Goal: Task Accomplishment & Management: Manage account settings

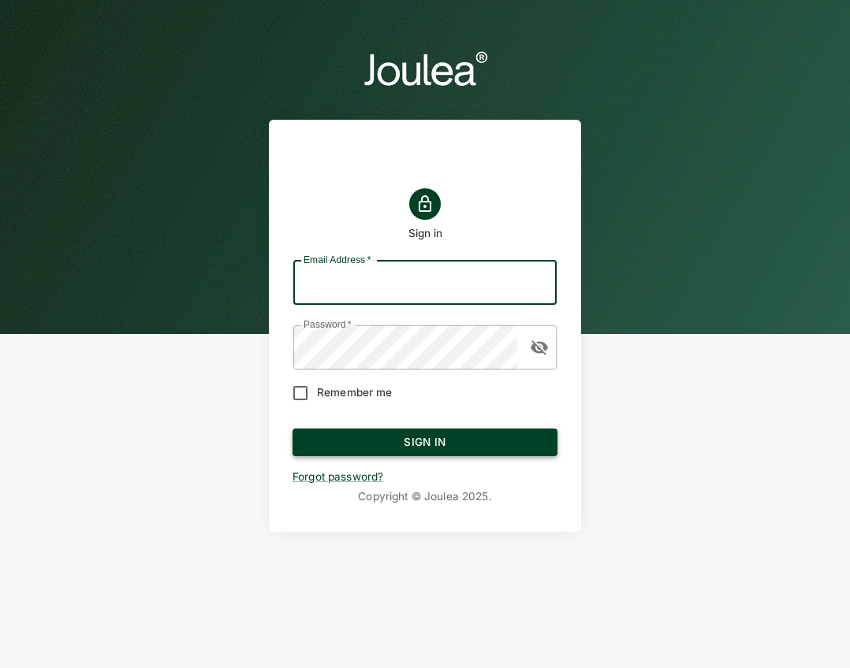
type input "[EMAIL_ADDRESS][DOMAIN_NAME]"
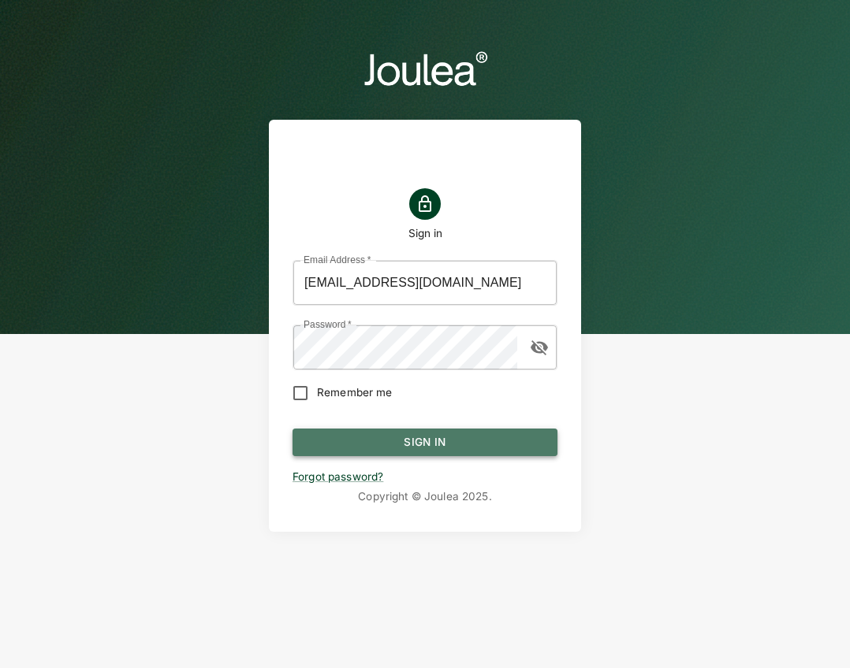
click at [417, 440] on button "Sign In" at bounding box center [424, 443] width 265 height 28
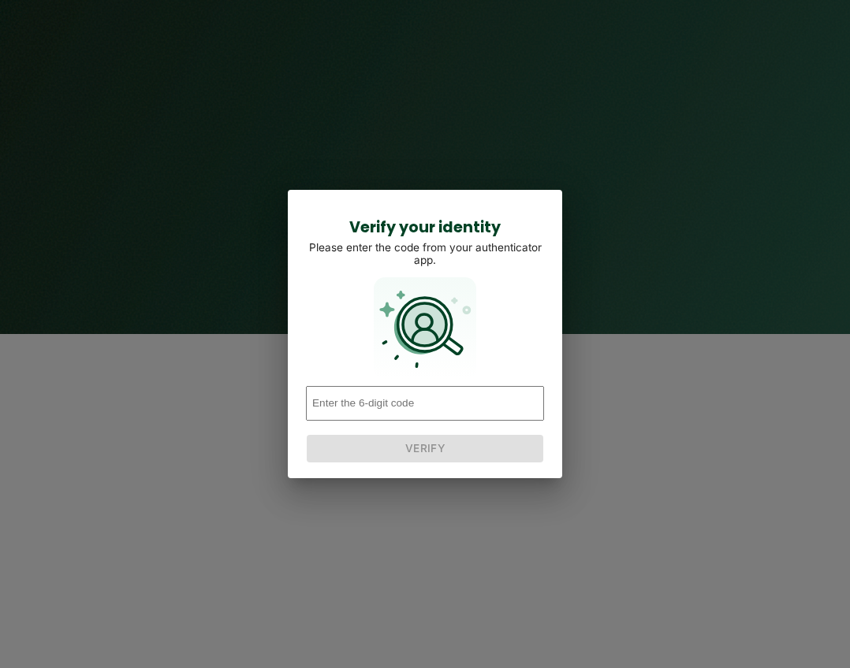
click at [631, 436] on div "Verify your identity Please enter the code from your authenticator app. Verify" at bounding box center [425, 334] width 818 height 637
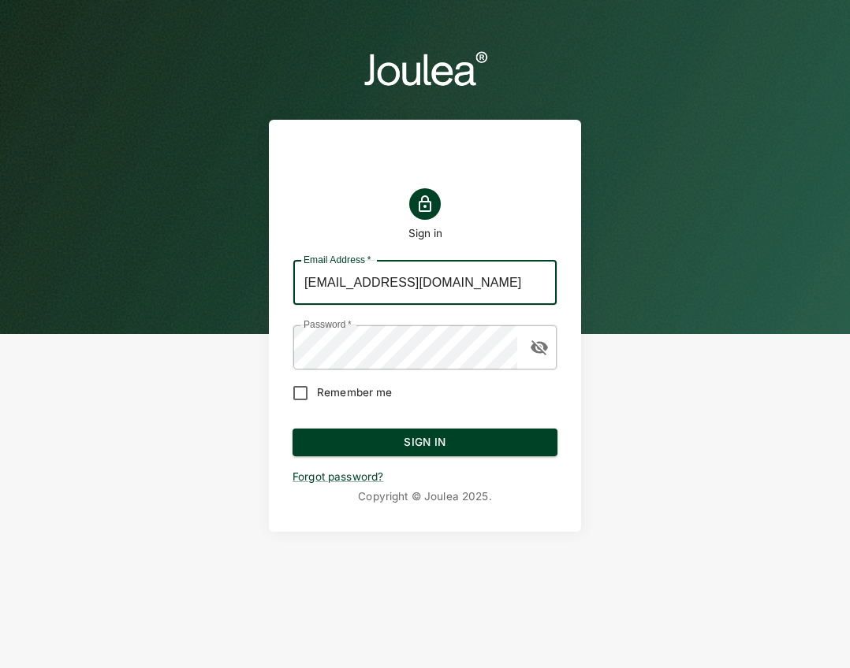
drag, startPoint x: 414, startPoint y: 277, endPoint x: 201, endPoint y: 243, distance: 215.6
click at [201, 243] on header "Sign in Email Address   * admin@joulea.com Email Address   * Password   * Passw…" at bounding box center [425, 289] width 850 height 579
type input "customersuccess@joulea.com"
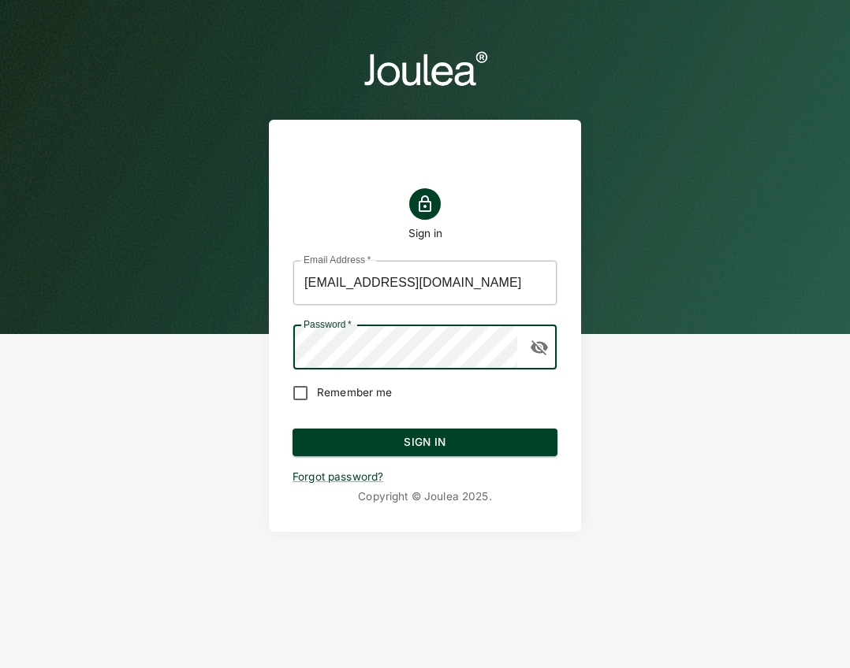
click at [114, 299] on header "Sign in Email Address   * customersuccess@joulea.com Email Address   * Password…" at bounding box center [425, 289] width 850 height 579
click at [340, 440] on button "Sign In" at bounding box center [424, 443] width 265 height 28
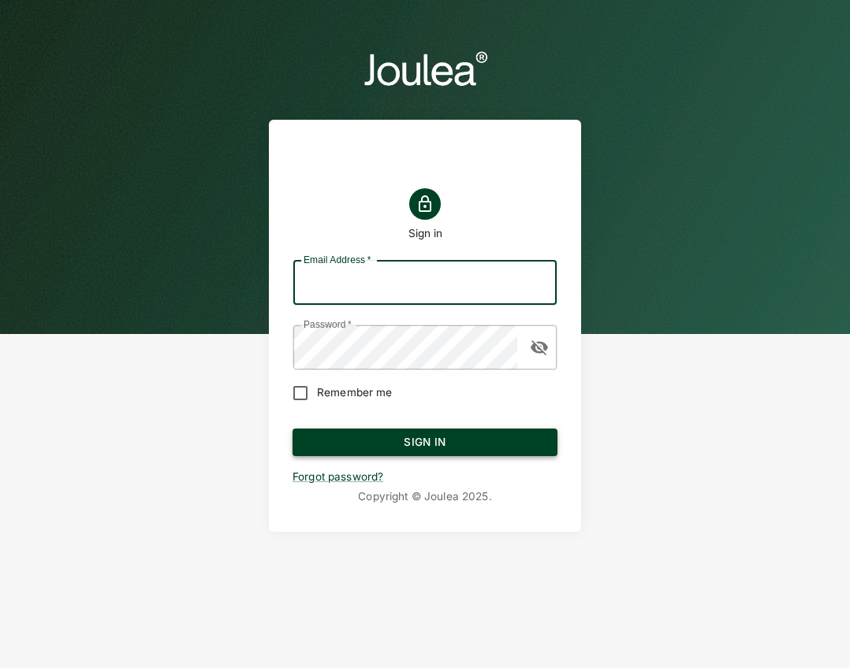
type input "[EMAIL_ADDRESS][DOMAIN_NAME]"
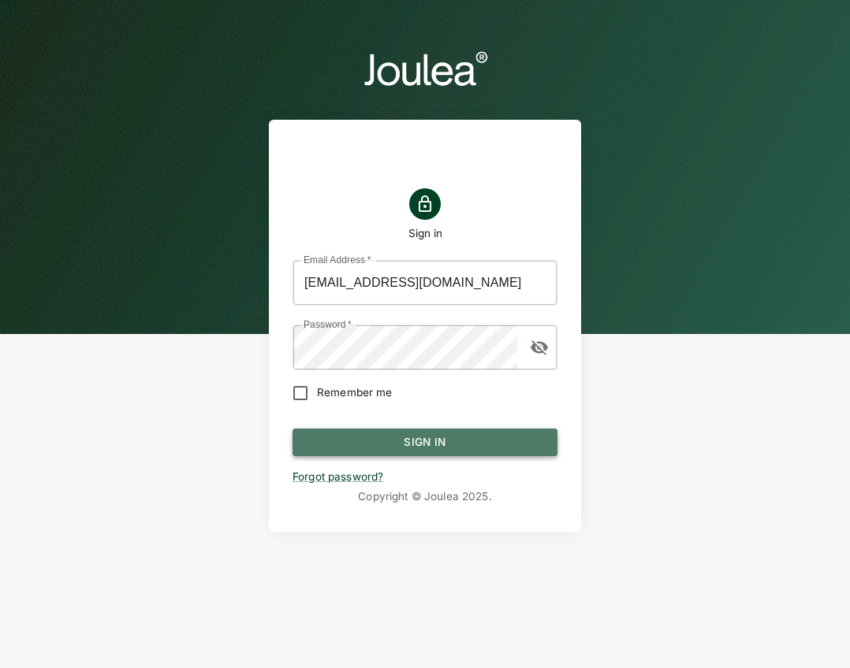
click at [426, 441] on button "Sign In" at bounding box center [424, 443] width 265 height 28
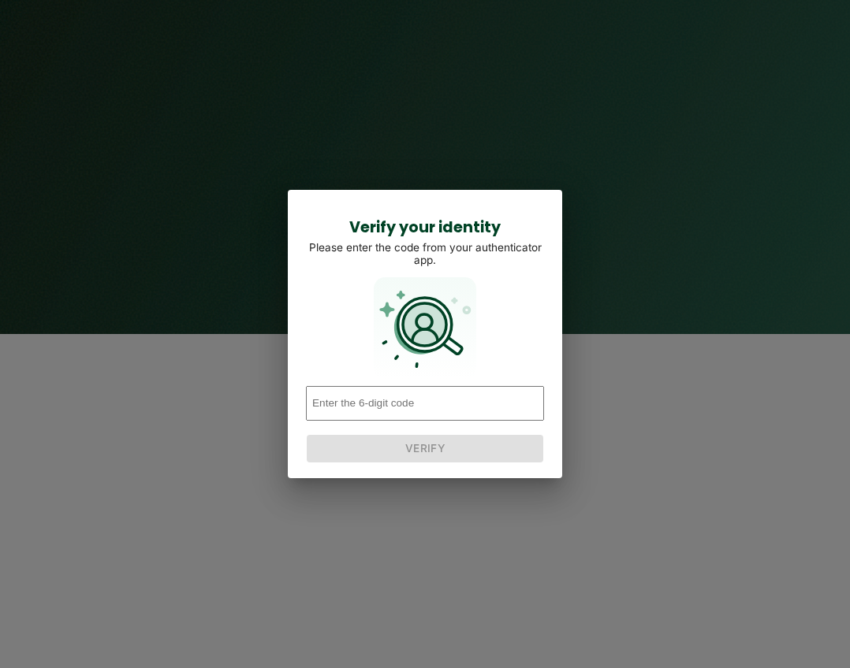
click at [422, 406] on input "number" at bounding box center [425, 403] width 238 height 35
click at [357, 123] on div "Verify your identity Please enter the code from your authenticator app. Verify" at bounding box center [425, 334] width 818 height 637
click at [421, 420] on input "number" at bounding box center [425, 403] width 238 height 35
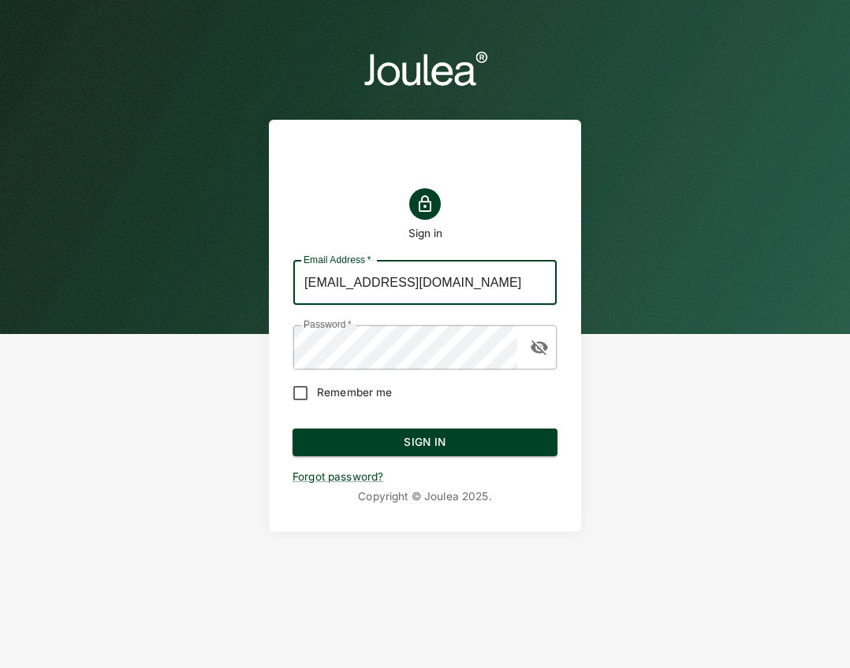
drag, startPoint x: 408, startPoint y: 281, endPoint x: 270, endPoint y: 266, distance: 137.9
click at [270, 266] on div "Sign in Email Address   * admin@joulea.com Email Address   * Password   * Passw…" at bounding box center [425, 326] width 312 height 412
click at [440, 287] on input "[EMAIL_ADDRESS][DOMAIN_NAME]" at bounding box center [424, 283] width 263 height 44
drag, startPoint x: 439, startPoint y: 284, endPoint x: 286, endPoint y: 277, distance: 153.1
click at [286, 277] on div "Sign in Email Address   * admin@joulea.com Email Address   * Password   * Passw…" at bounding box center [425, 326] width 312 height 412
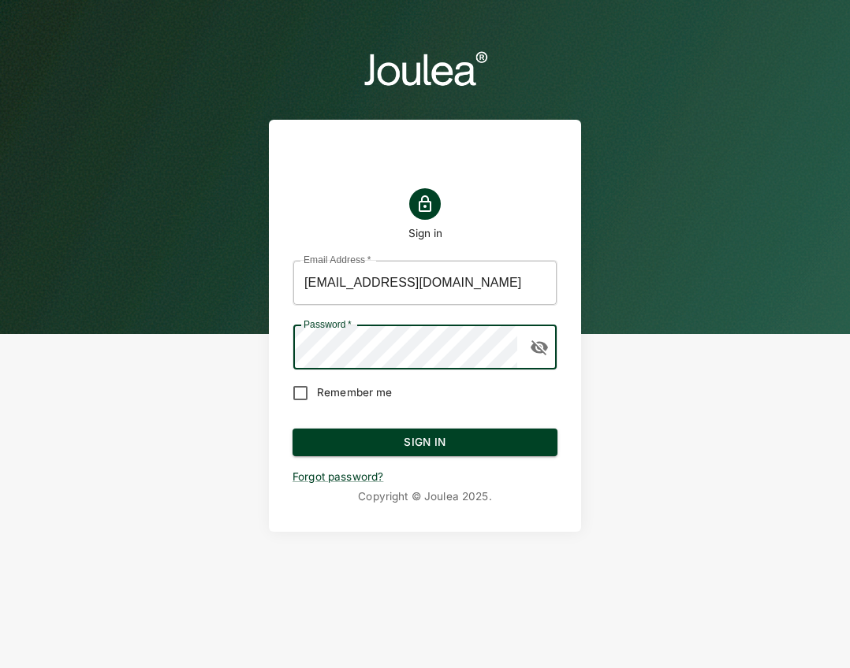
click at [298, 277] on input "[EMAIL_ADDRESS][DOMAIN_NAME]" at bounding box center [424, 283] width 263 height 44
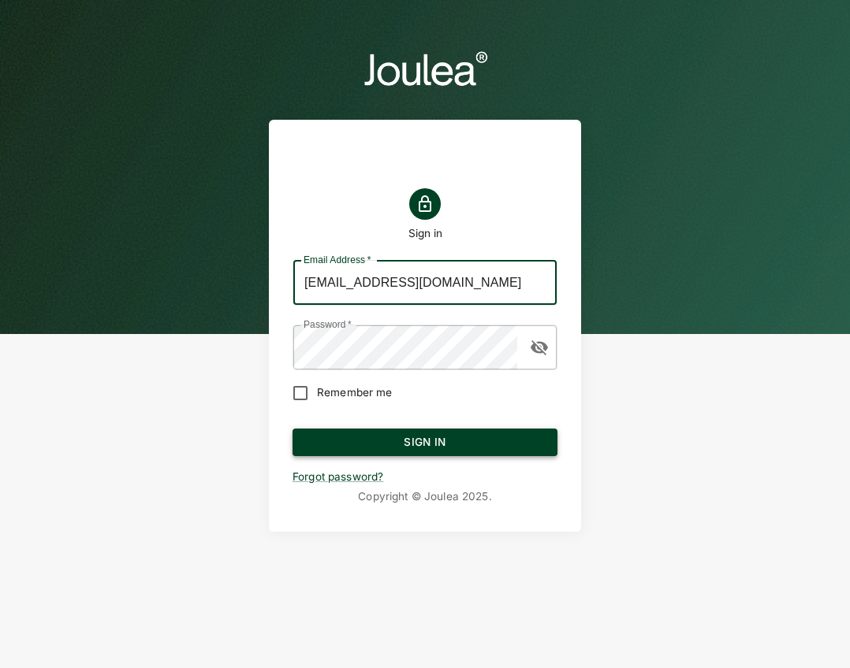
type input "[EMAIL_ADDRESS][DOMAIN_NAME]"
click at [445, 444] on button "Sign In" at bounding box center [424, 443] width 265 height 28
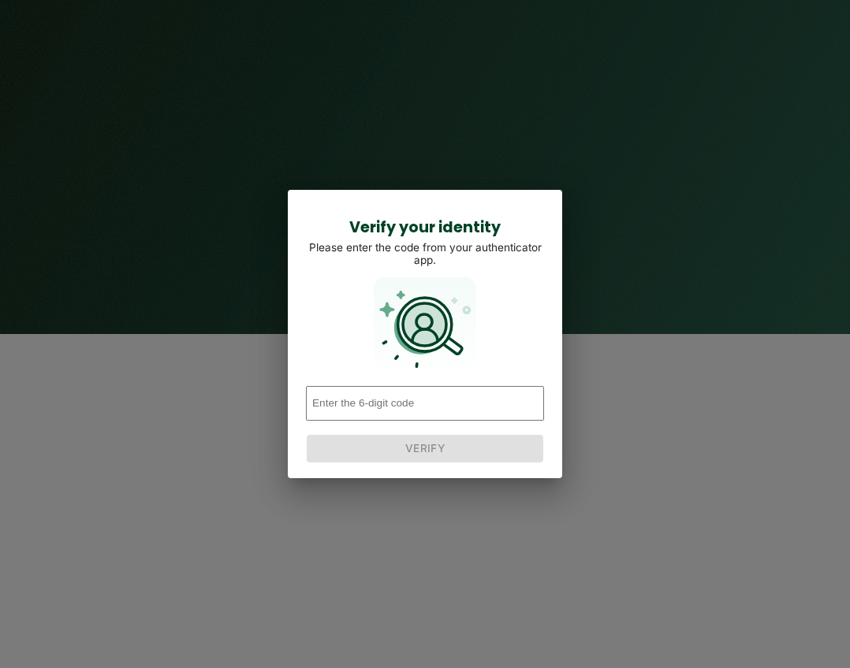
click at [419, 405] on input "number" at bounding box center [425, 403] width 238 height 35
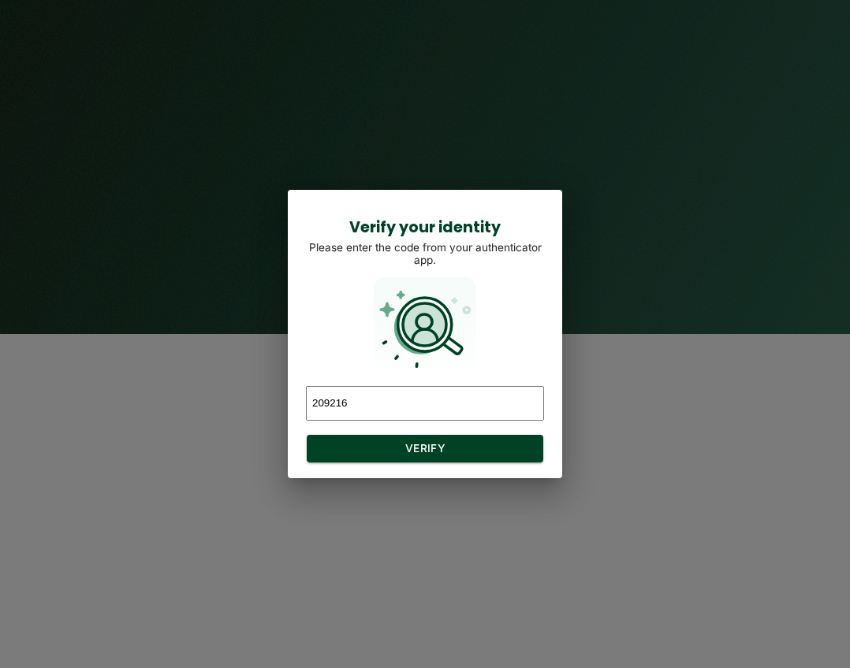
type input "209216"
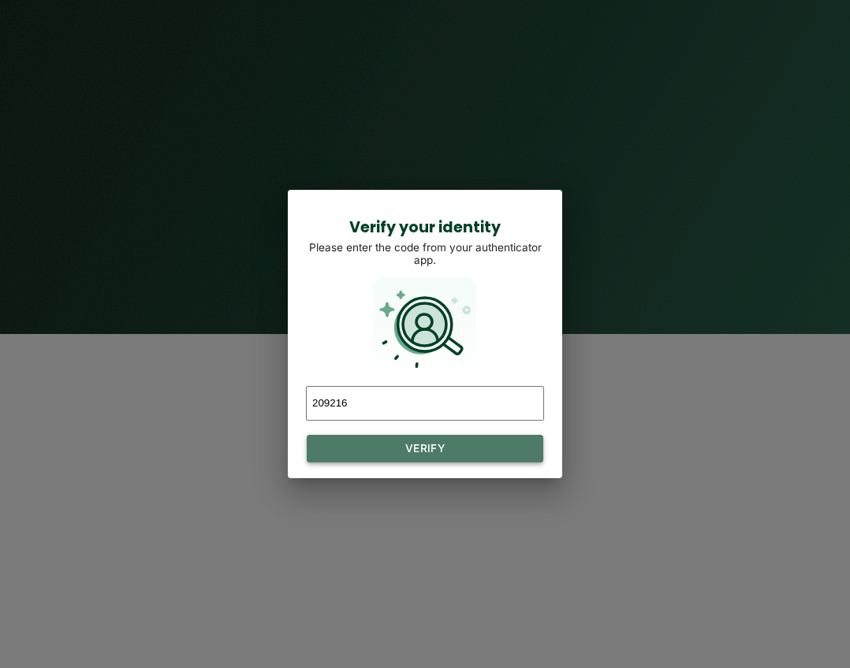
click at [430, 453] on button "Verify" at bounding box center [425, 449] width 236 height 28
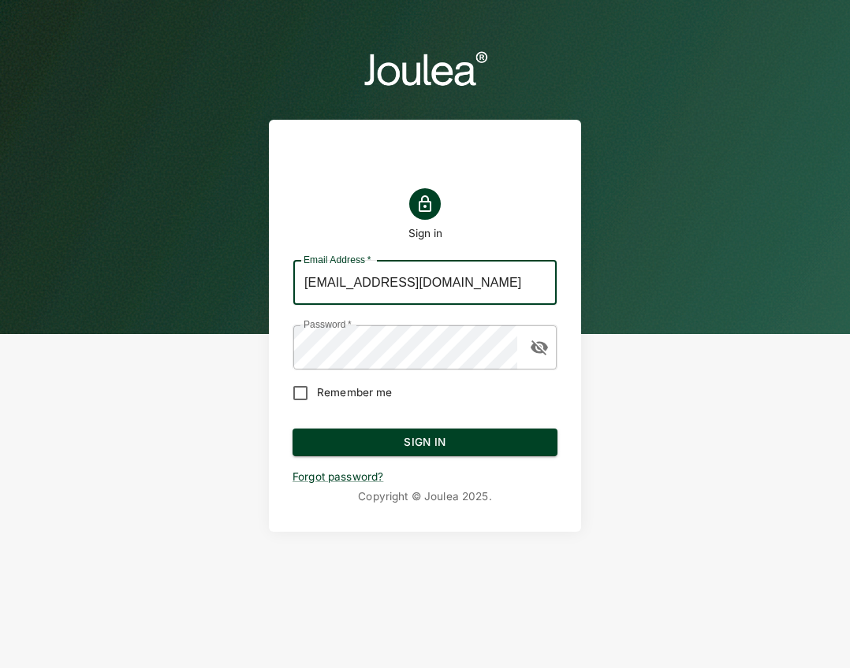
type input "[EMAIL_ADDRESS][DOMAIN_NAME]"
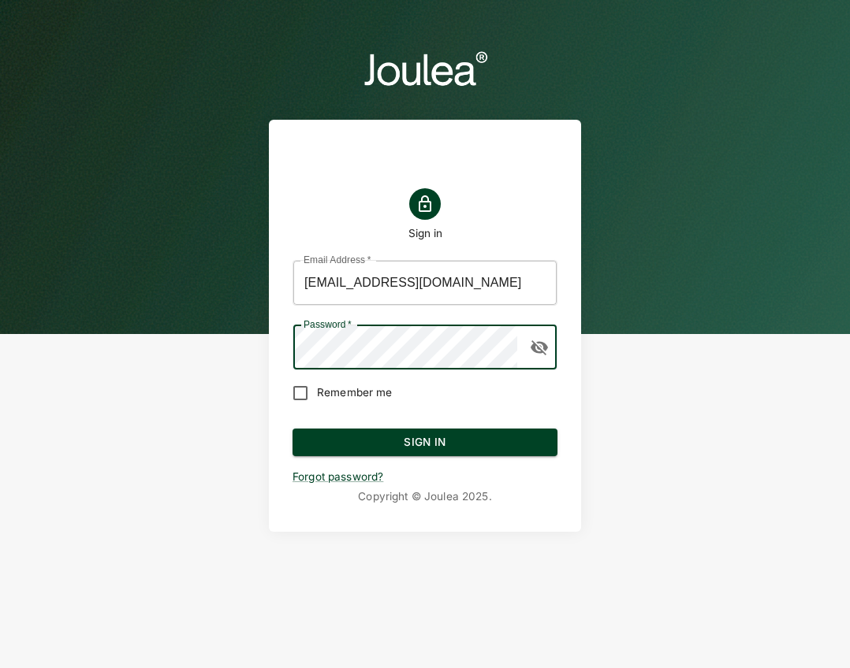
click at [122, 316] on header "Sign in Email Address   * [EMAIL_ADDRESS][DOMAIN_NAME] Email Address   * Passwo…" at bounding box center [425, 289] width 850 height 579
click at [338, 437] on button "Sign In" at bounding box center [424, 443] width 265 height 28
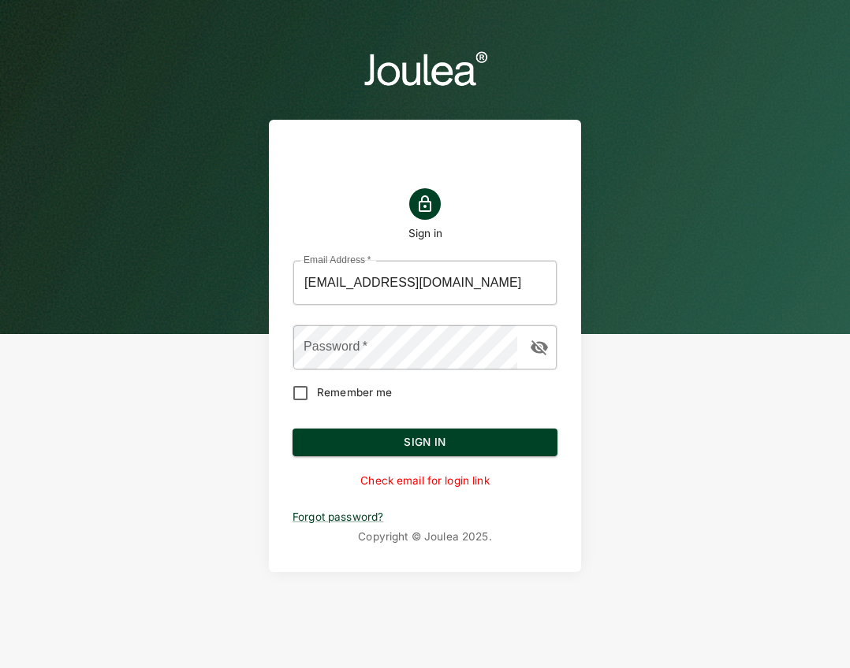
drag, startPoint x: 677, startPoint y: 141, endPoint x: 657, endPoint y: 86, distance: 58.9
click at [677, 140] on header "Sign in Email Address   * [EMAIL_ADDRESS][DOMAIN_NAME] Email Address   * Passwo…" at bounding box center [425, 310] width 850 height 620
